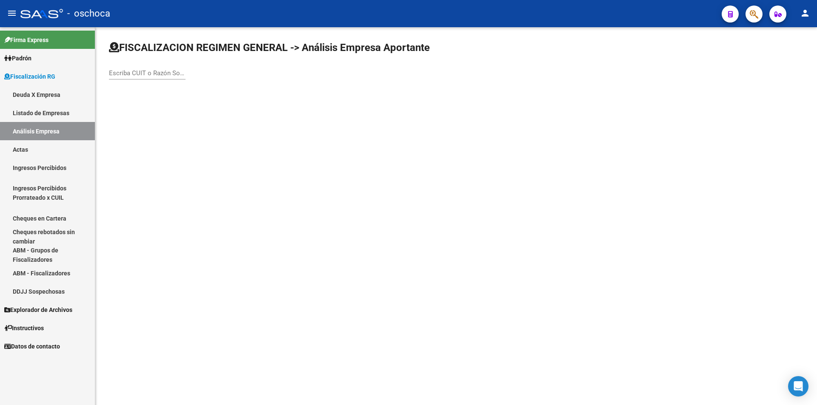
click at [135, 77] on input "Escriba CUIT o Razón Social para buscar" at bounding box center [147, 73] width 77 height 8
type input "20084605566"
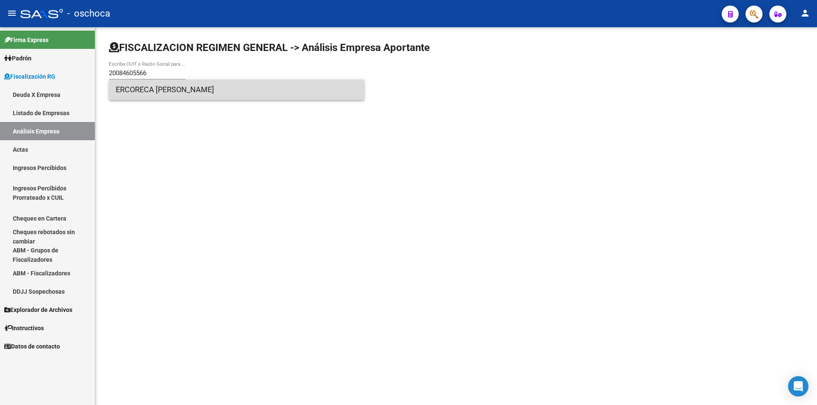
click at [154, 93] on span "ERCORECA [PERSON_NAME]" at bounding box center [237, 90] width 242 height 20
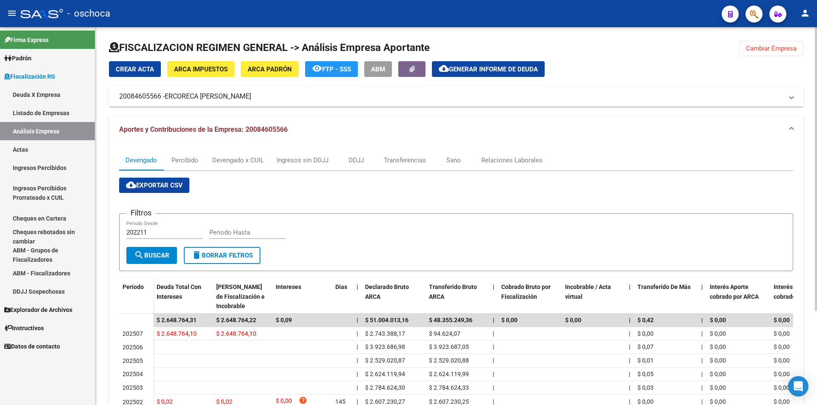
drag, startPoint x: 765, startPoint y: 51, endPoint x: 751, endPoint y: 51, distance: 14.0
click at [764, 51] on span "Cambiar Empresa" at bounding box center [771, 49] width 51 height 8
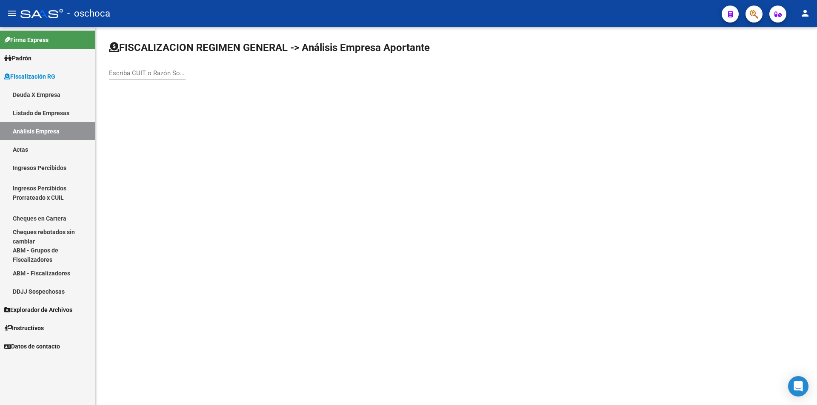
click at [141, 74] on input "Escriba CUIT o Razón Social para buscar" at bounding box center [147, 73] width 77 height 8
type input "23079630519"
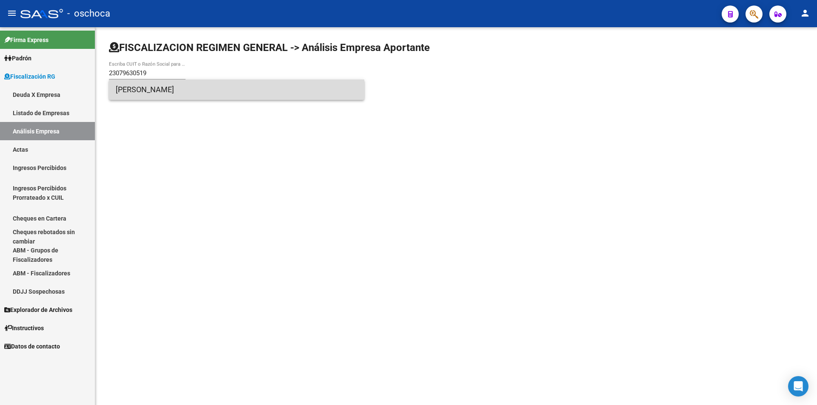
click at [132, 91] on span "[PERSON_NAME]" at bounding box center [237, 90] width 242 height 20
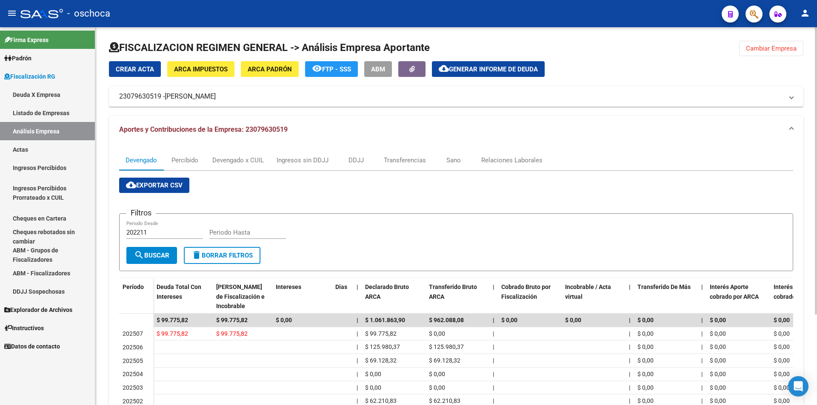
drag, startPoint x: 757, startPoint y: 46, endPoint x: 751, endPoint y: 46, distance: 5.5
click at [757, 46] on span "Cambiar Empresa" at bounding box center [771, 49] width 51 height 8
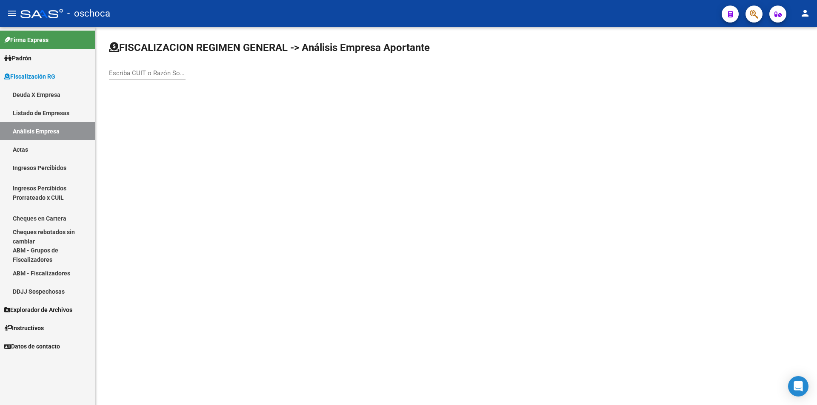
click at [131, 77] on div "Escriba CUIT o Razón Social para buscar" at bounding box center [147, 70] width 77 height 18
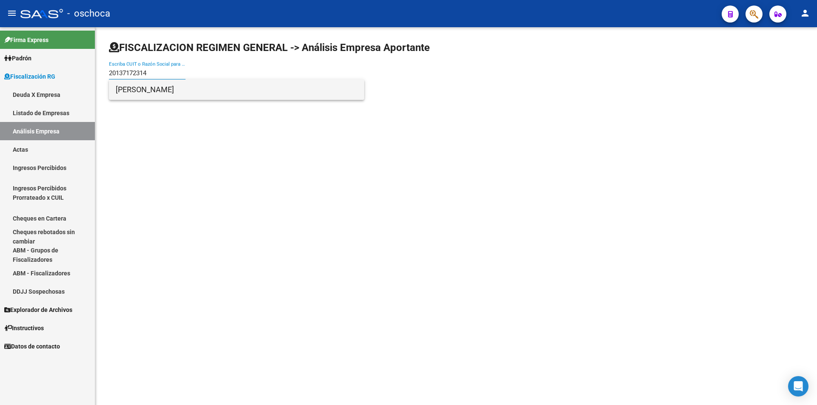
type input "20137172314"
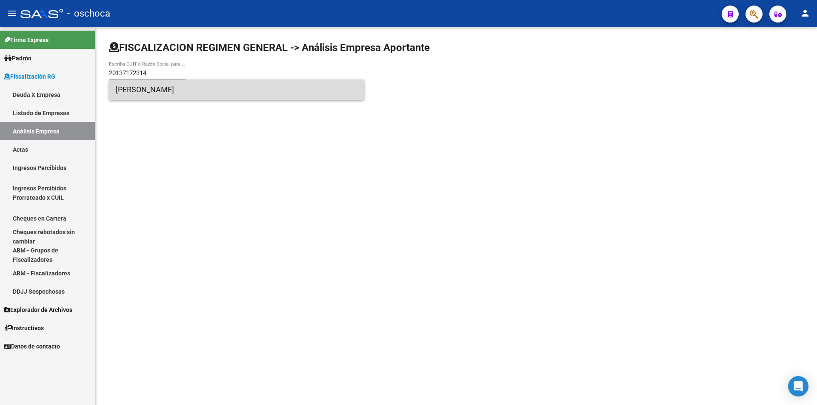
click at [141, 88] on span "[PERSON_NAME]" at bounding box center [237, 90] width 242 height 20
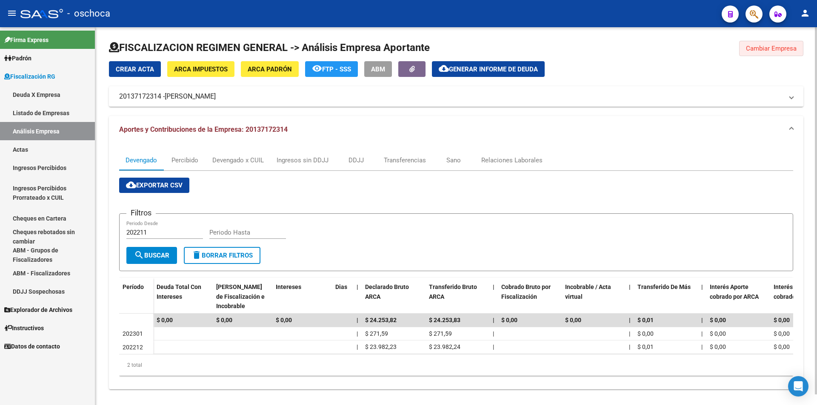
click at [776, 54] on button "Cambiar Empresa" at bounding box center [771, 48] width 64 height 15
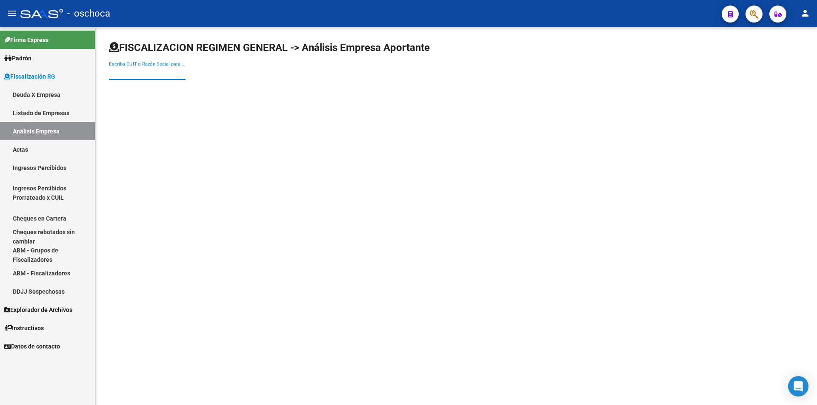
click at [137, 73] on input "Escriba CUIT o Razón Social para buscar" at bounding box center [147, 73] width 77 height 8
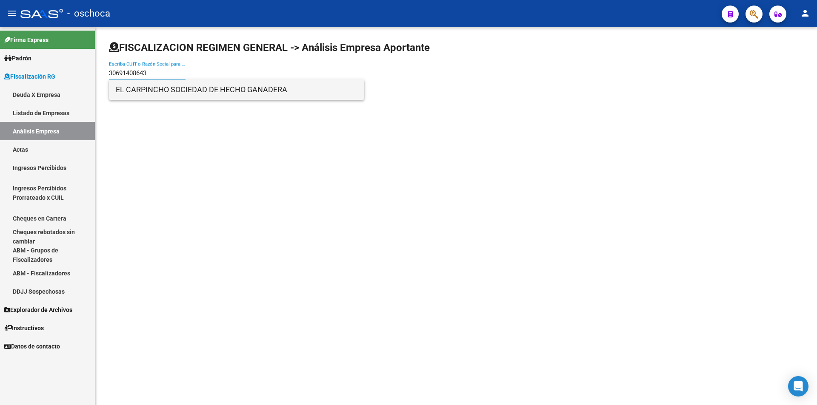
type input "30691408643"
click at [178, 89] on span "EL CARPINCHO SOCIEDAD DE HECHO GANADERA" at bounding box center [237, 90] width 242 height 20
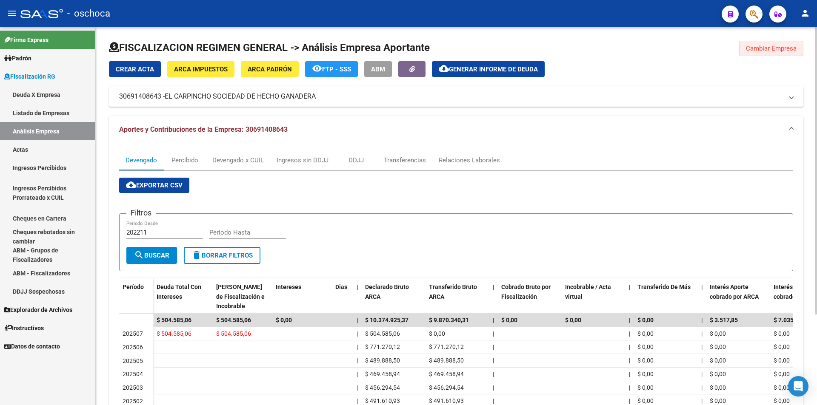
click at [771, 47] on span "Cambiar Empresa" at bounding box center [771, 49] width 51 height 8
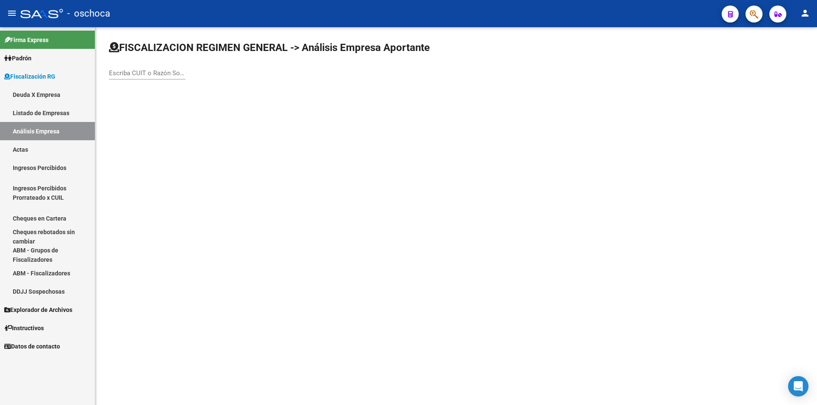
drag, startPoint x: 97, startPoint y: 68, endPoint x: 104, endPoint y: 70, distance: 6.7
click at [100, 69] on div "FISCALIZACION REGIMEN GENERAL -> Análisis Empresa Aportante Escriba CUIT o Razó…" at bounding box center [456, 67] width 722 height 81
click at [117, 74] on input "Escriba CUIT o Razón Social para buscar" at bounding box center [147, 73] width 77 height 8
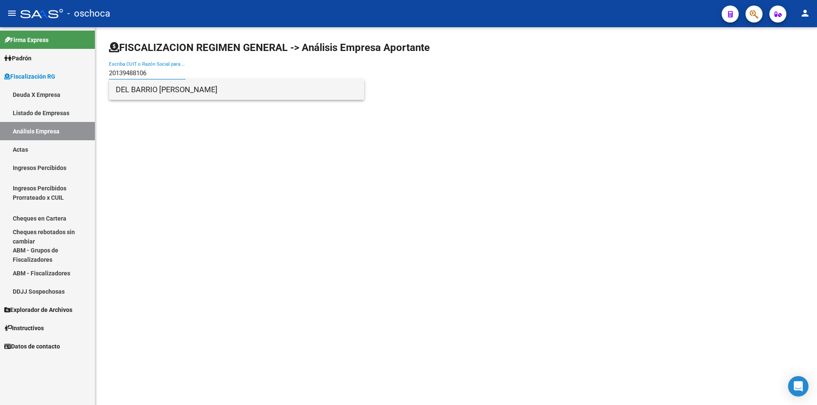
type input "20139488106"
click at [163, 90] on span "DEL BARRIO [PERSON_NAME]" at bounding box center [237, 90] width 242 height 20
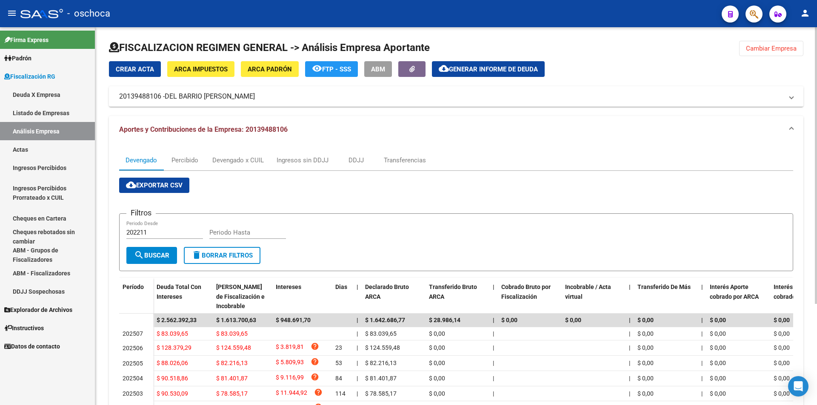
click at [744, 50] on button "Cambiar Empresa" at bounding box center [771, 48] width 64 height 15
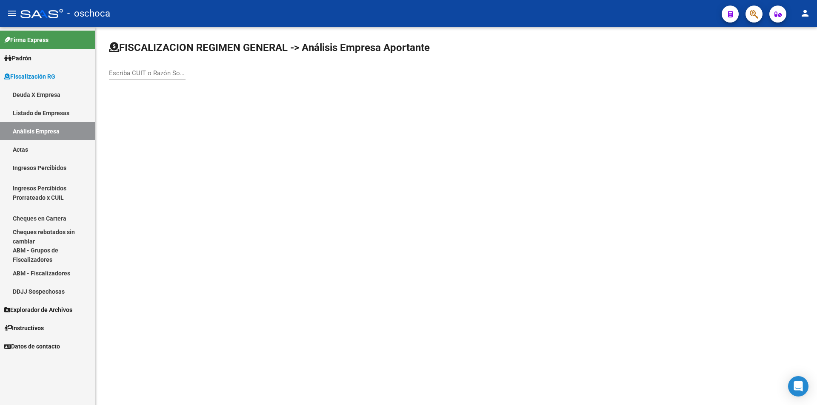
click at [131, 71] on input "Escriba CUIT o Razón Social para buscar" at bounding box center [147, 73] width 77 height 8
type input "20139488106"
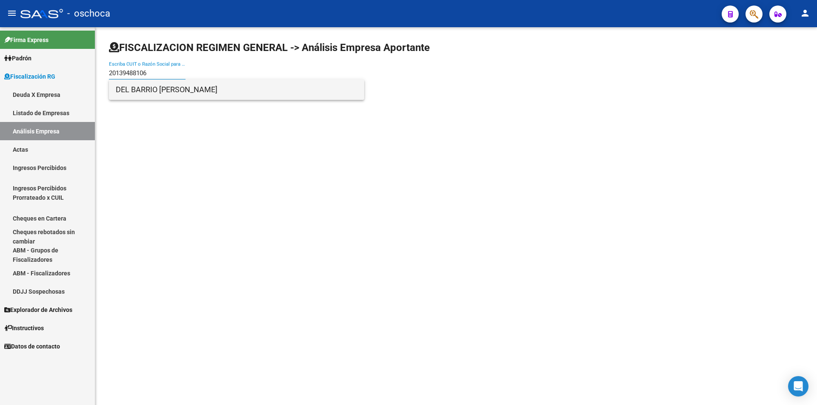
click at [168, 87] on span "DEL BARRIO [PERSON_NAME]" at bounding box center [237, 90] width 242 height 20
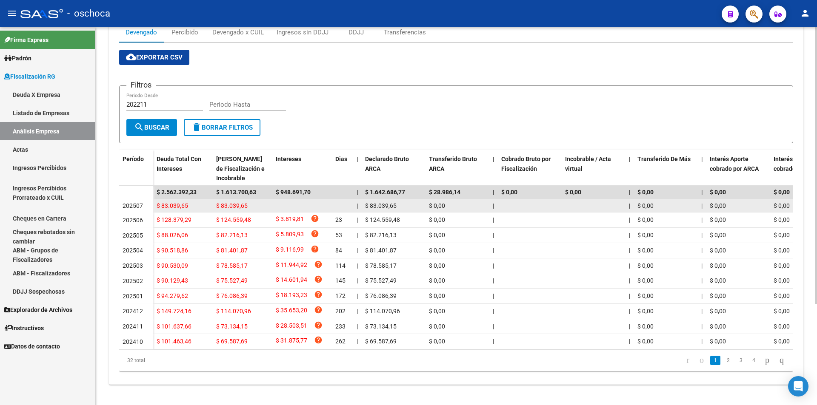
scroll to position [138, 0]
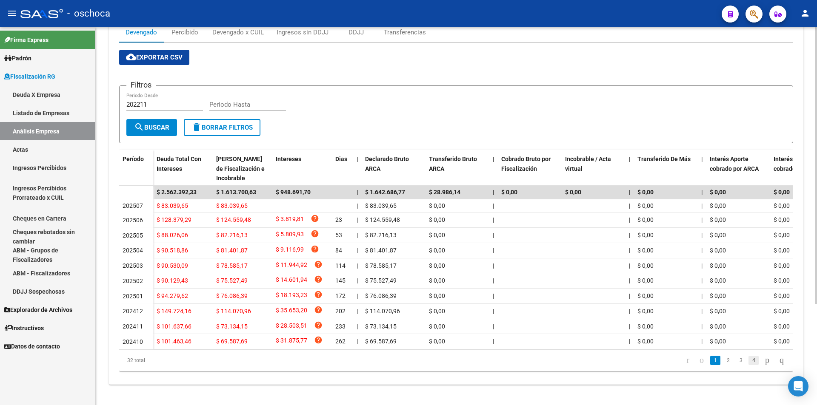
click at [748, 360] on link "4" at bounding box center [753, 360] width 10 height 9
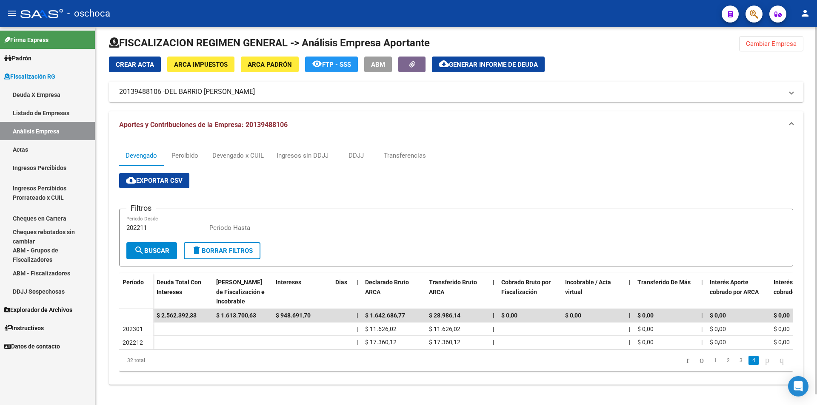
scroll to position [11, 0]
click at [736, 360] on link "3" at bounding box center [741, 360] width 10 height 9
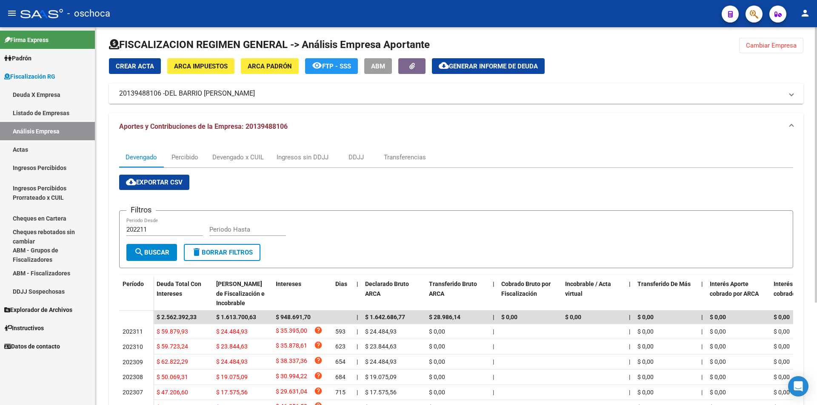
scroll to position [0, 0]
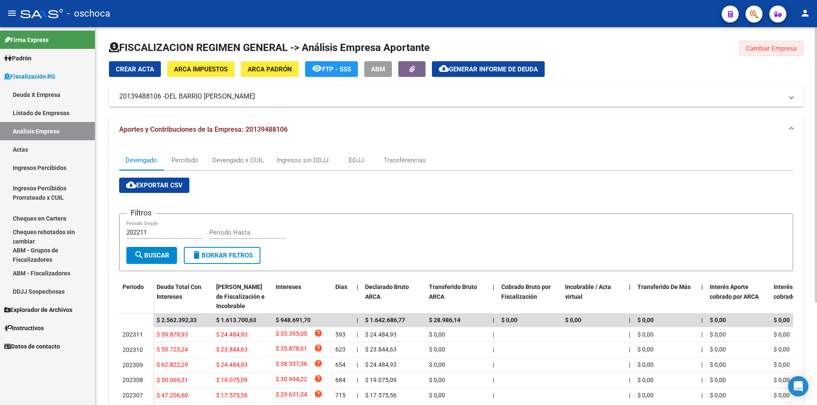
click at [763, 50] on span "Cambiar Empresa" at bounding box center [771, 49] width 51 height 8
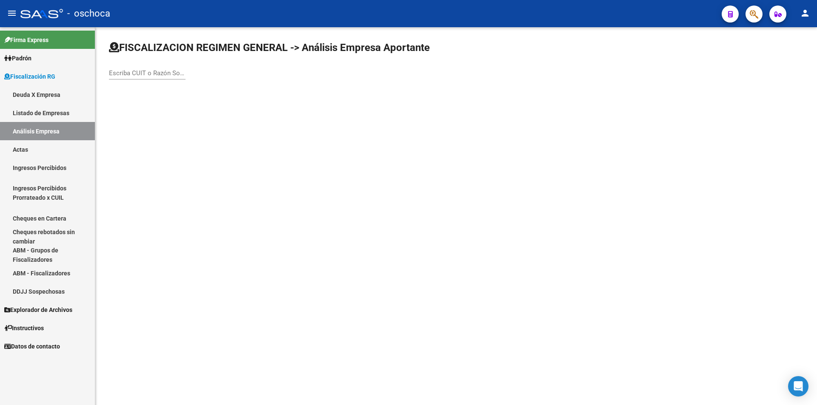
click at [120, 73] on input "Escriba CUIT o Razón Social para buscar" at bounding box center [147, 73] width 77 height 8
type input "30716665328"
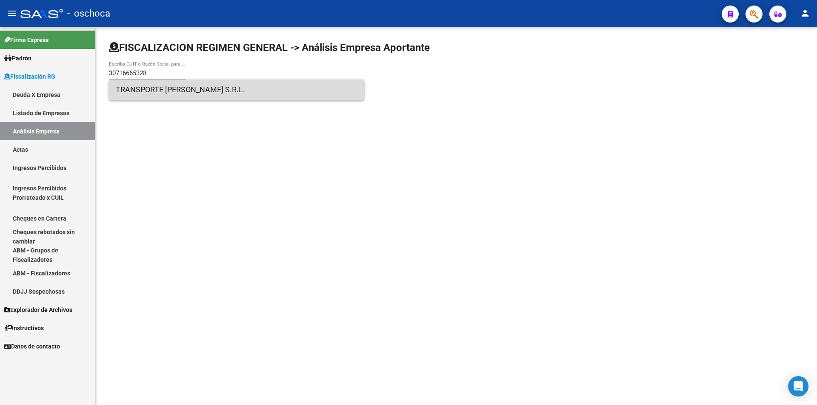
click at [160, 93] on span "TRANSPORTE [PERSON_NAME] S.R.L." at bounding box center [237, 90] width 242 height 20
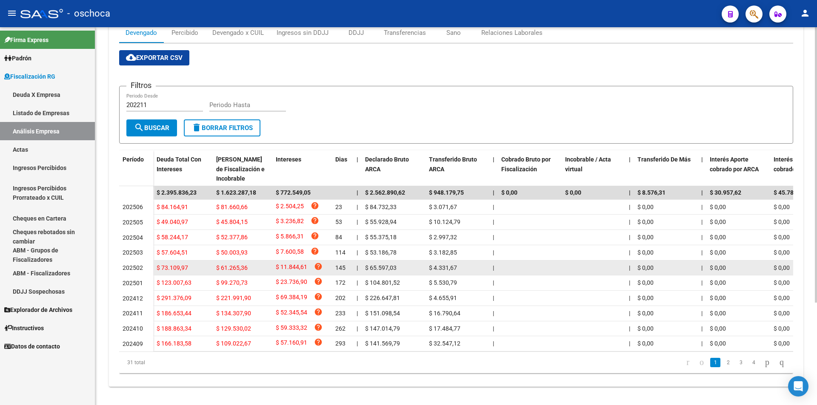
scroll to position [140, 0]
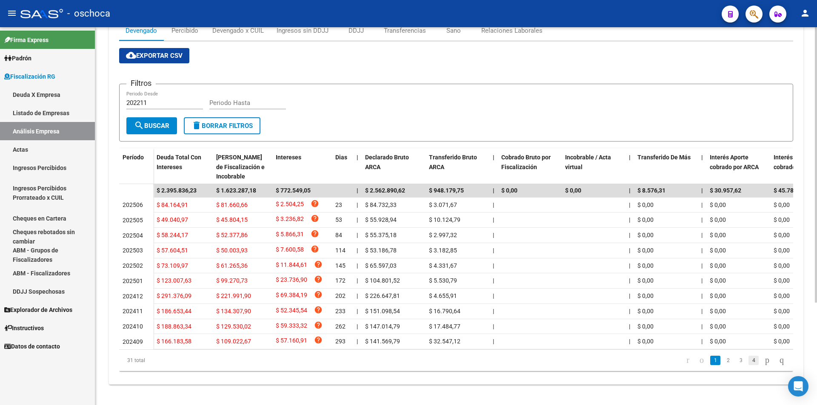
click at [748, 360] on link "4" at bounding box center [753, 360] width 10 height 9
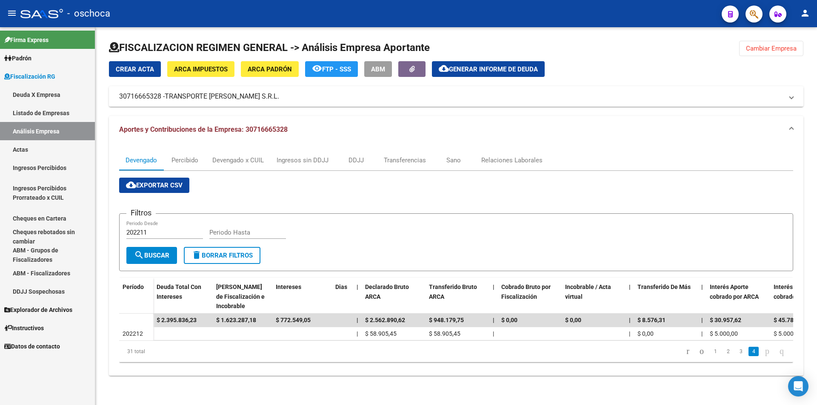
scroll to position [0, 0]
click at [723, 357] on link "2" at bounding box center [728, 351] width 10 height 9
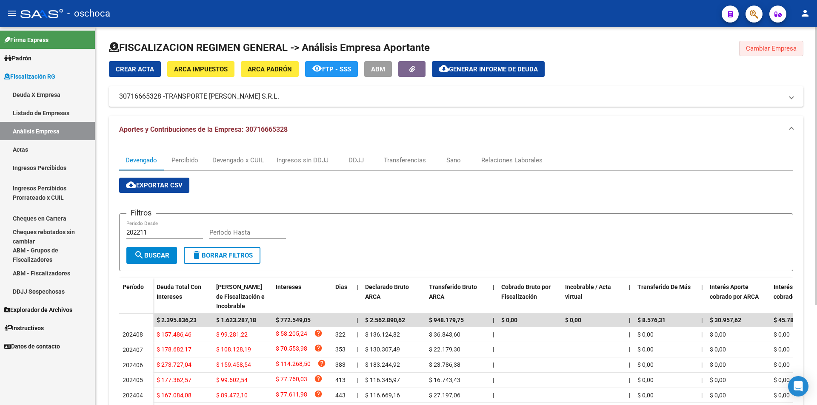
drag, startPoint x: 772, startPoint y: 47, endPoint x: 631, endPoint y: 63, distance: 142.6
click at [768, 47] on span "Cambiar Empresa" at bounding box center [771, 49] width 51 height 8
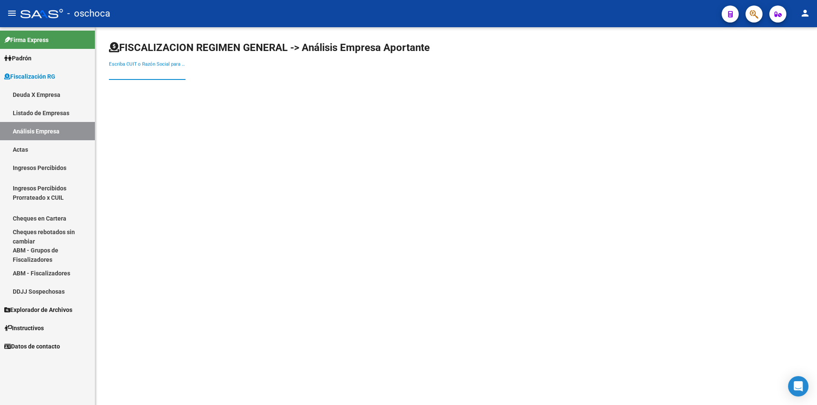
click at [130, 73] on input "Escriba CUIT o Razón Social para buscar" at bounding box center [147, 73] width 77 height 8
type input "30714453978"
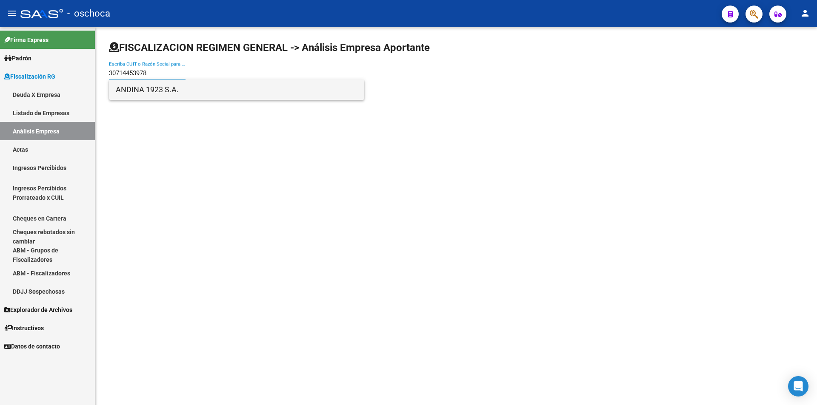
click at [161, 90] on span "ANDINA 1923 S.A." at bounding box center [237, 90] width 242 height 20
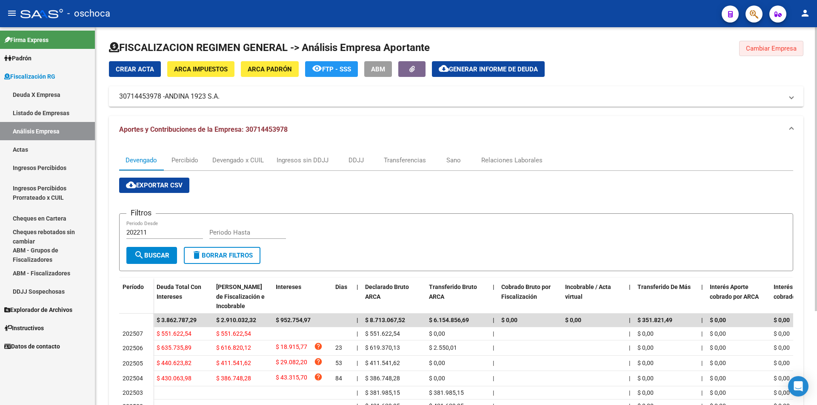
drag, startPoint x: 768, startPoint y: 49, endPoint x: 666, endPoint y: 56, distance: 101.5
click at [765, 46] on span "Cambiar Empresa" at bounding box center [771, 49] width 51 height 8
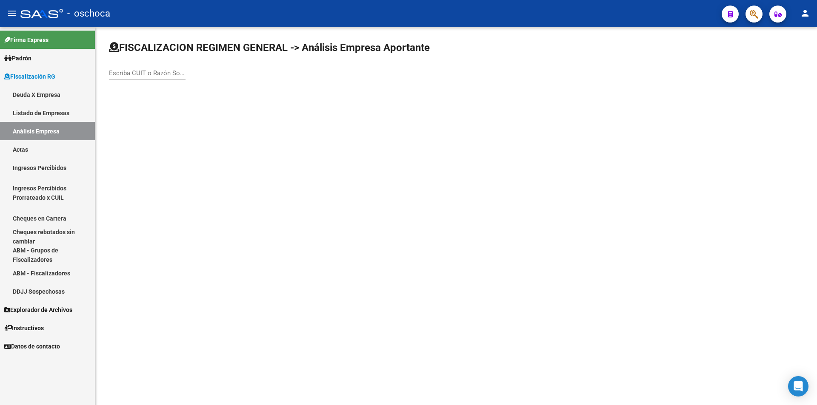
drag, startPoint x: 127, startPoint y: 77, endPoint x: 135, endPoint y: 77, distance: 8.1
click at [128, 77] on div "Escriba CUIT o Razón Social para buscar" at bounding box center [147, 70] width 77 height 18
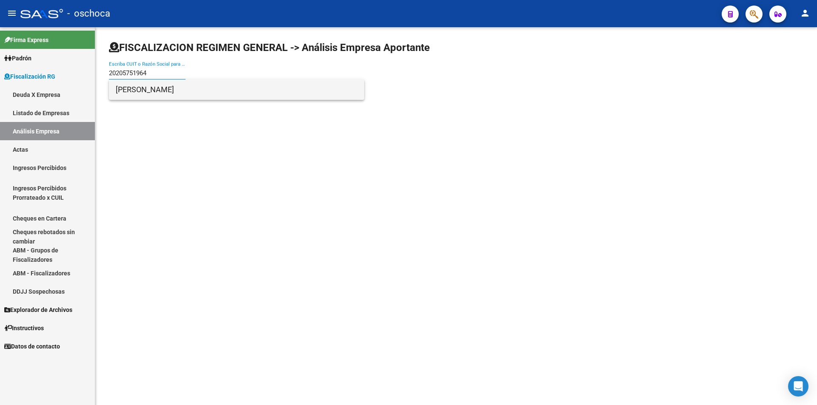
type input "20205751964"
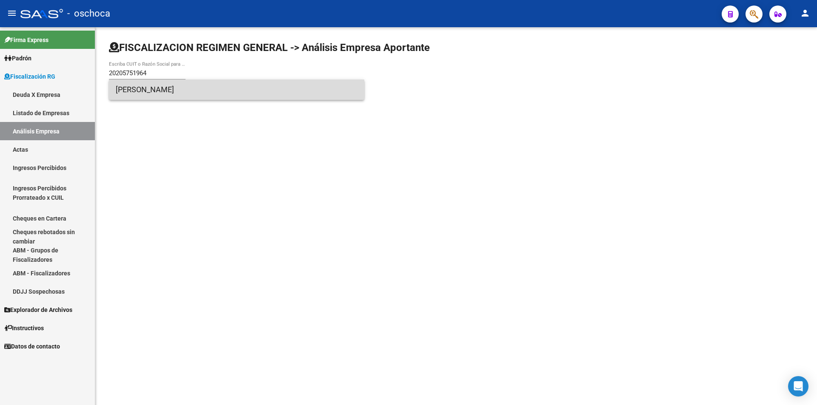
click at [161, 93] on span "[PERSON_NAME]" at bounding box center [237, 90] width 242 height 20
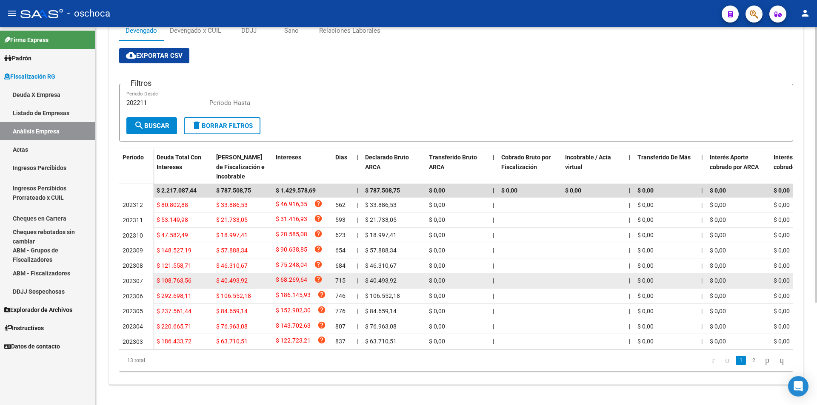
scroll to position [140, 0]
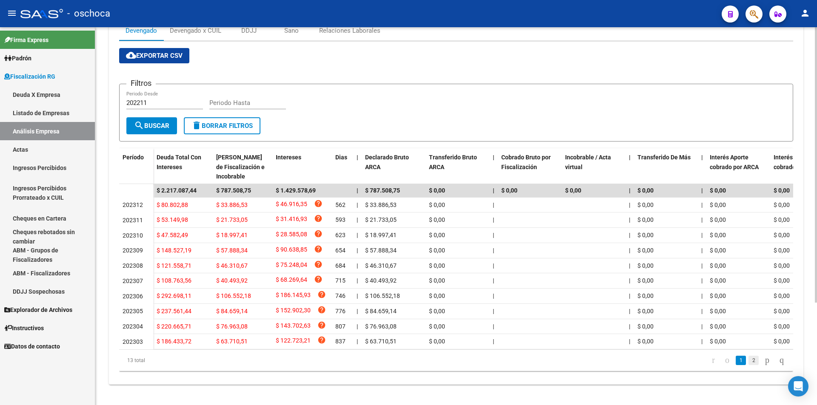
click at [748, 359] on link "2" at bounding box center [753, 360] width 10 height 9
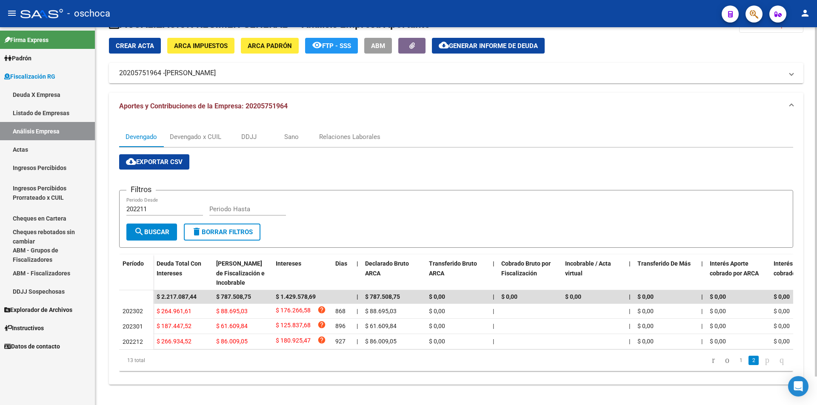
scroll to position [31, 0]
click at [724, 360] on icon "go to previous page" at bounding box center [727, 360] width 7 height 10
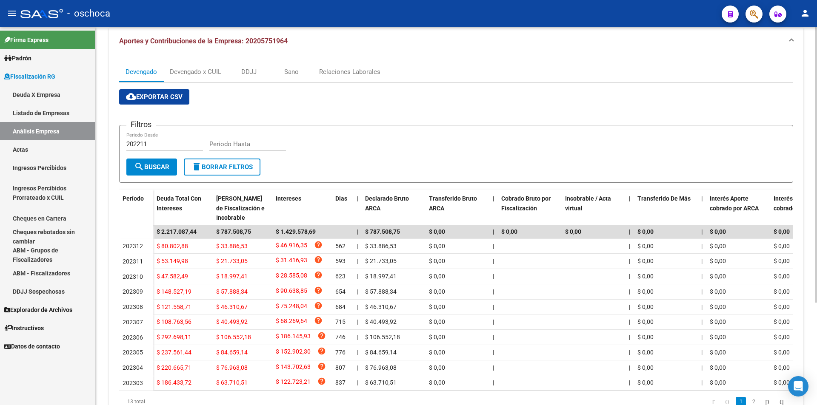
scroll to position [0, 0]
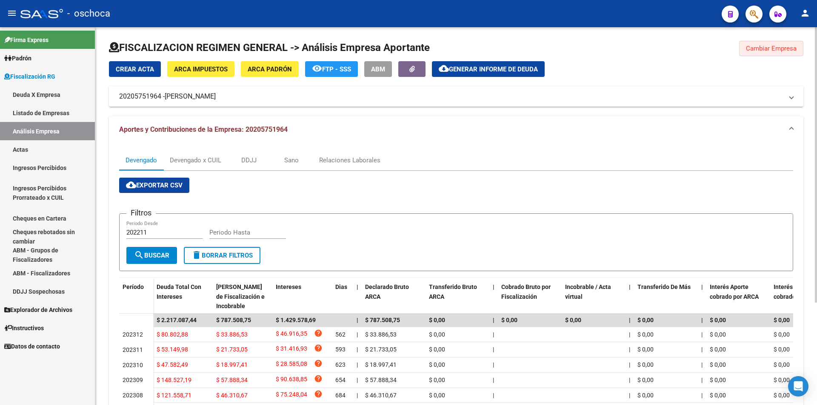
drag, startPoint x: 752, startPoint y: 49, endPoint x: 445, endPoint y: 64, distance: 307.6
click at [751, 49] on span "Cambiar Empresa" at bounding box center [771, 49] width 51 height 8
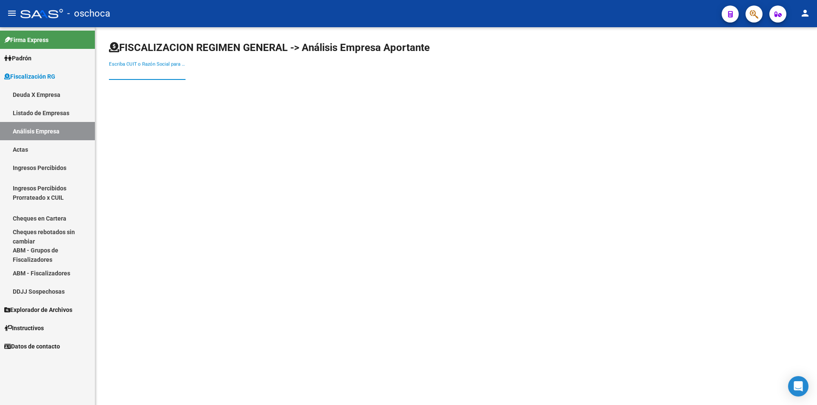
click at [151, 74] on input "Escriba CUIT o Razón Social para buscar" at bounding box center [147, 73] width 77 height 8
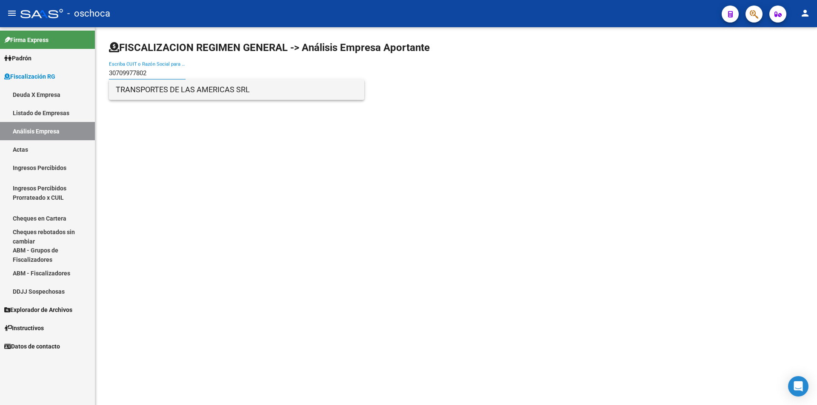
type input "30709977802"
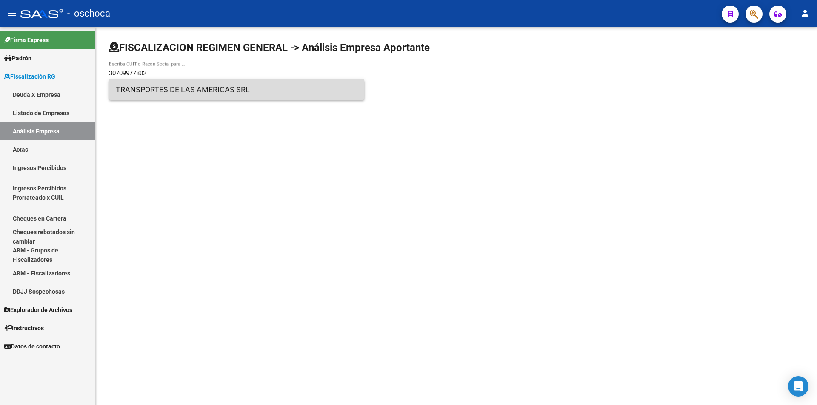
click at [151, 89] on span "TRANSPORTES DE LAS AMERICAS SRL" at bounding box center [237, 90] width 242 height 20
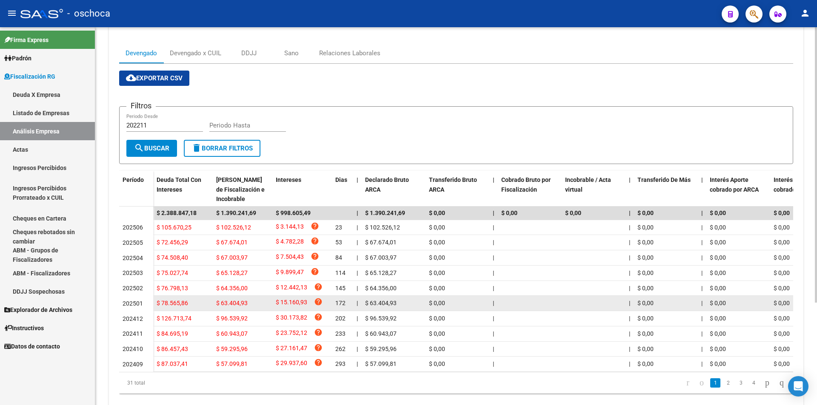
scroll to position [140, 0]
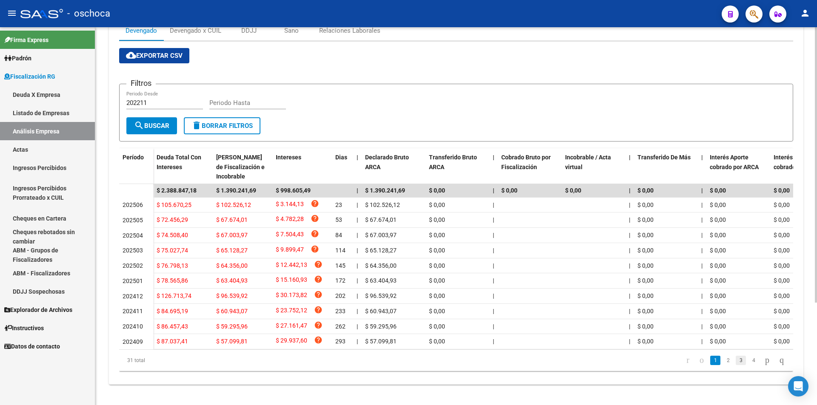
click at [736, 360] on link "3" at bounding box center [741, 360] width 10 height 9
click at [748, 361] on link "4" at bounding box center [753, 360] width 10 height 9
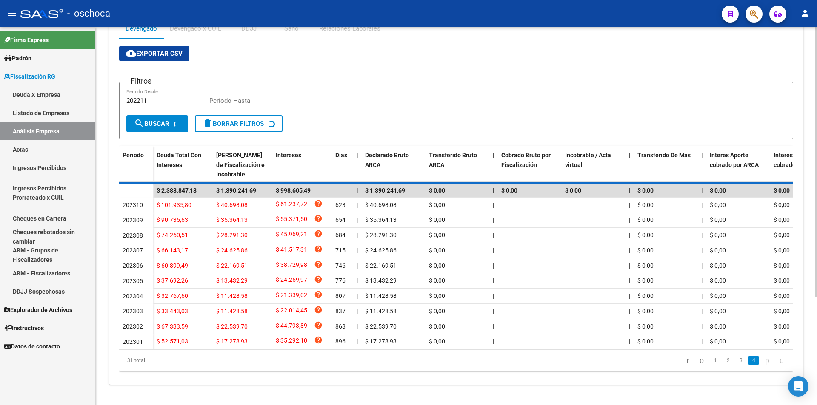
scroll to position [0, 0]
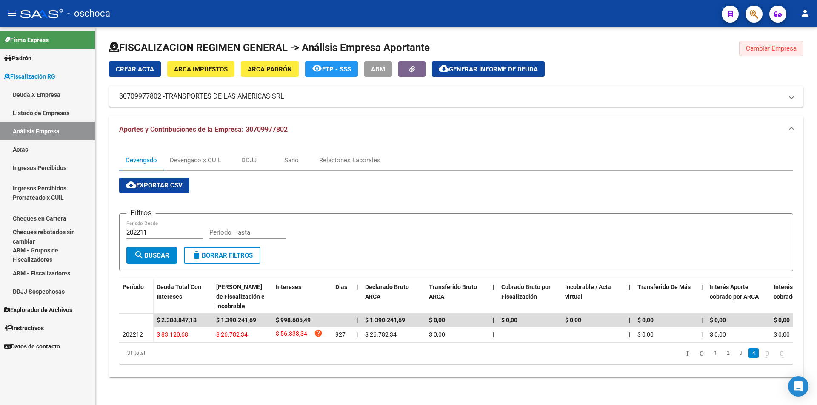
click at [750, 49] on span "Cambiar Empresa" at bounding box center [771, 49] width 51 height 8
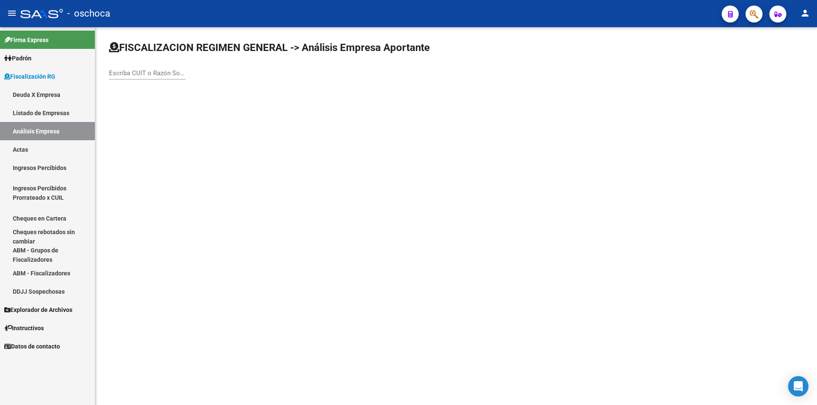
click at [144, 69] on div "Escriba CUIT o Razón Social para buscar" at bounding box center [147, 70] width 77 height 18
type input "30710115539"
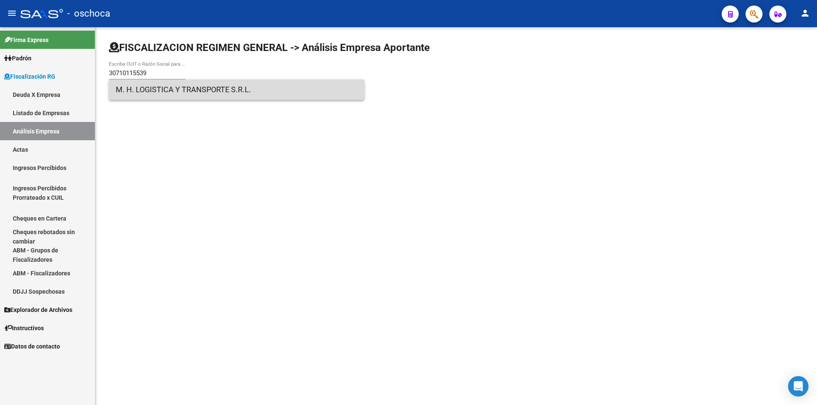
click at [151, 90] on span "M. H. LOGISTICA Y TRANSPORTE S.R.L." at bounding box center [237, 90] width 242 height 20
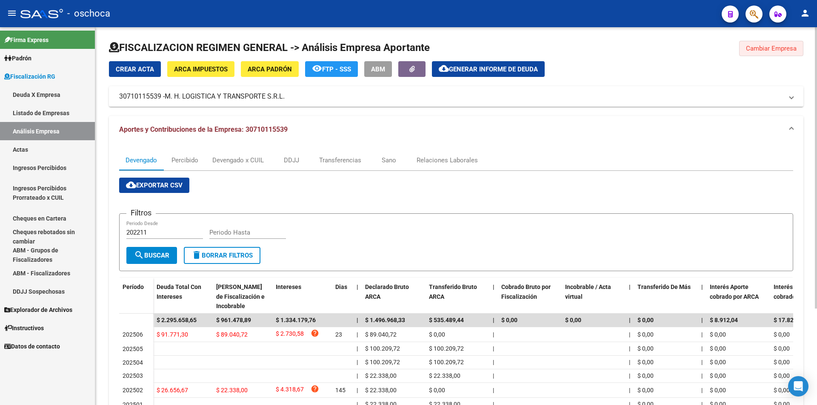
click at [758, 50] on span "Cambiar Empresa" at bounding box center [771, 49] width 51 height 8
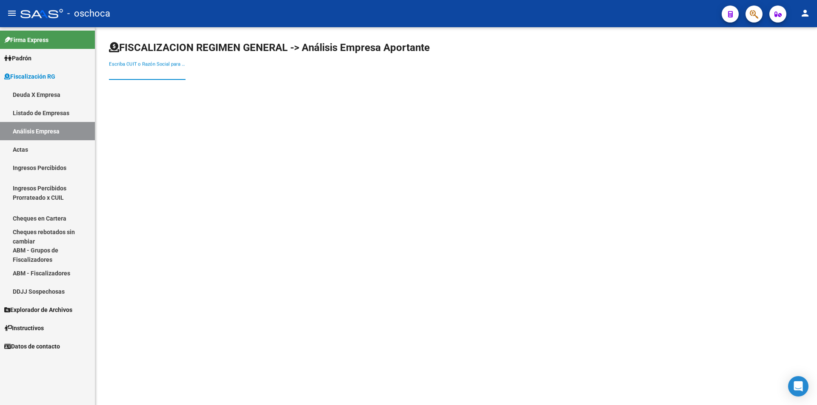
drag, startPoint x: 151, startPoint y: 74, endPoint x: 187, endPoint y: 74, distance: 36.2
click at [151, 74] on input "Escriba CUIT o Razón Social para buscar" at bounding box center [147, 73] width 77 height 8
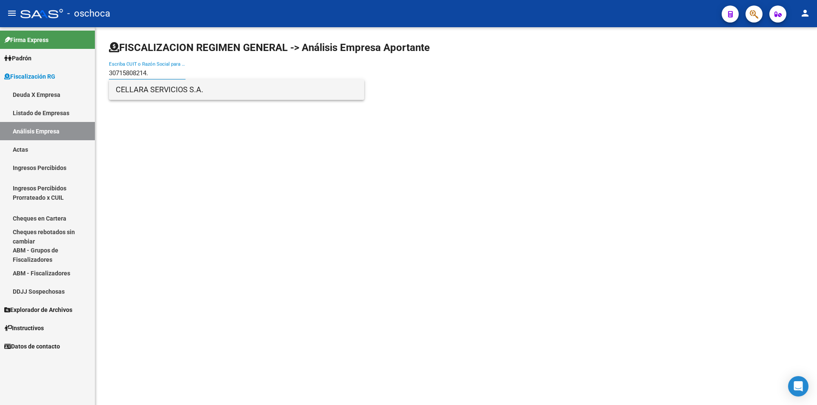
type input "30715808214."
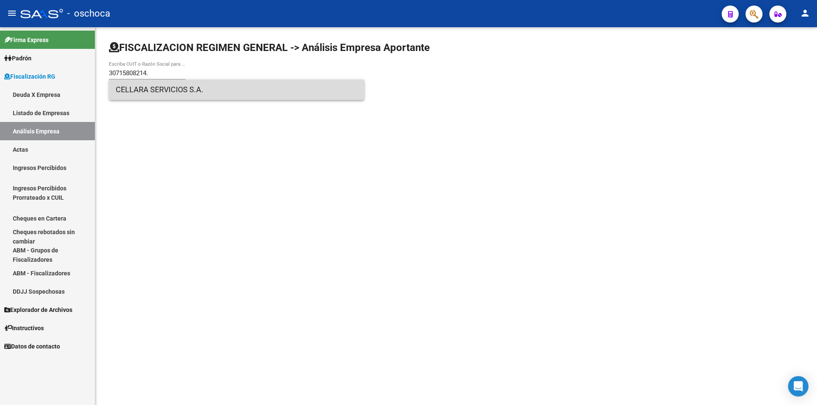
click at [175, 91] on span "CELLARA SERVICIOS S.A." at bounding box center [237, 90] width 242 height 20
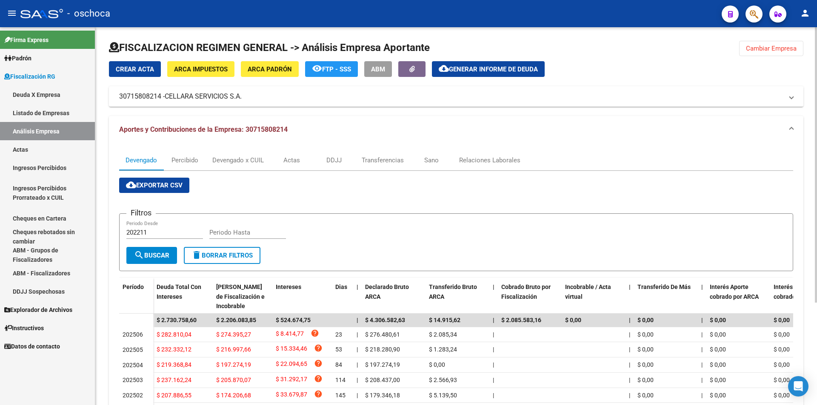
click at [749, 45] on span "Cambiar Empresa" at bounding box center [771, 49] width 51 height 8
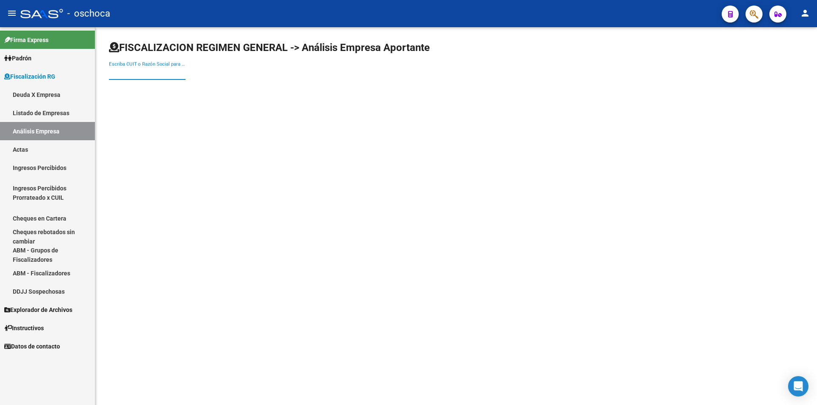
click at [138, 70] on input "Escriba CUIT o Razón Social para buscar" at bounding box center [147, 73] width 77 height 8
type input "30715397370"
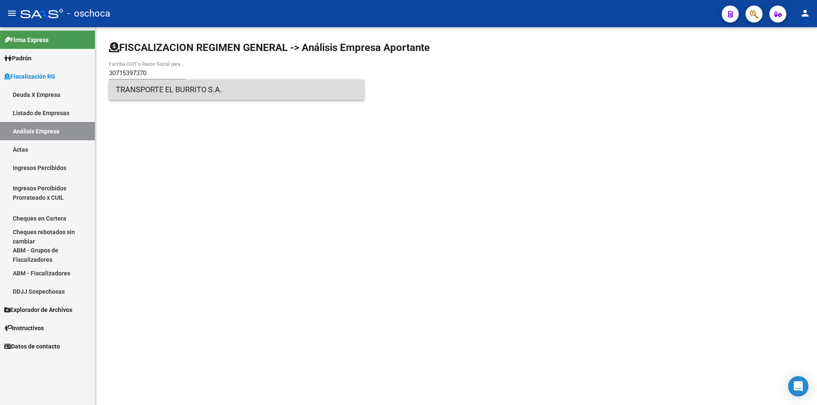
click at [157, 92] on span "TRANSPORTE EL BURRITO S.A." at bounding box center [237, 90] width 242 height 20
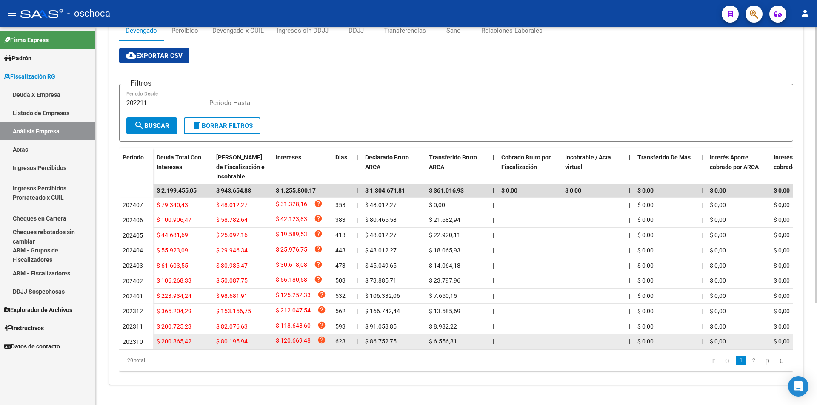
scroll to position [140, 0]
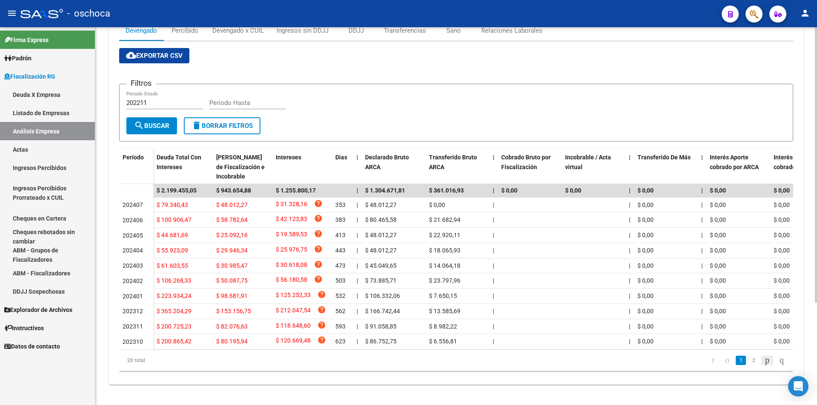
click at [764, 358] on icon "go to next page" at bounding box center [767, 360] width 7 height 10
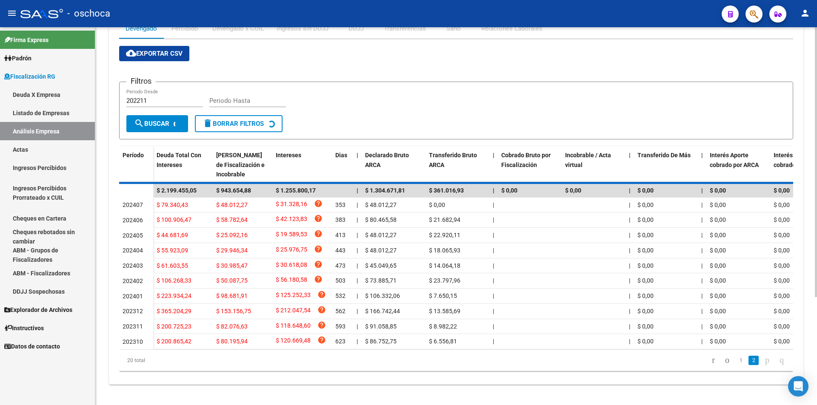
scroll to position [132, 0]
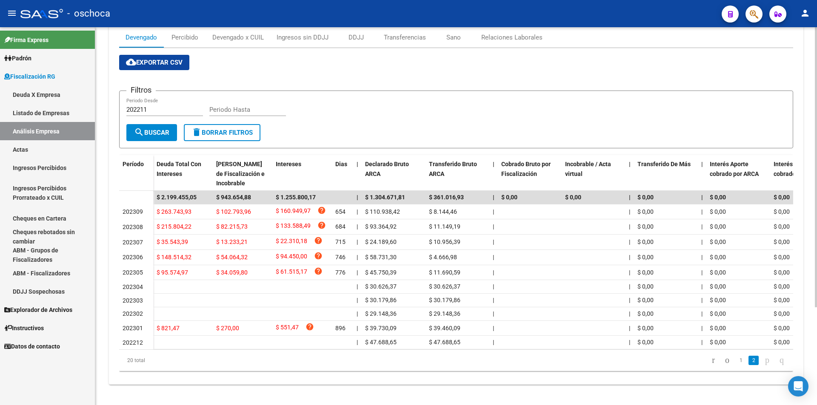
click at [764, 358] on icon "go to next page" at bounding box center [767, 360] width 7 height 10
